Goal: Find specific page/section: Find specific page/section

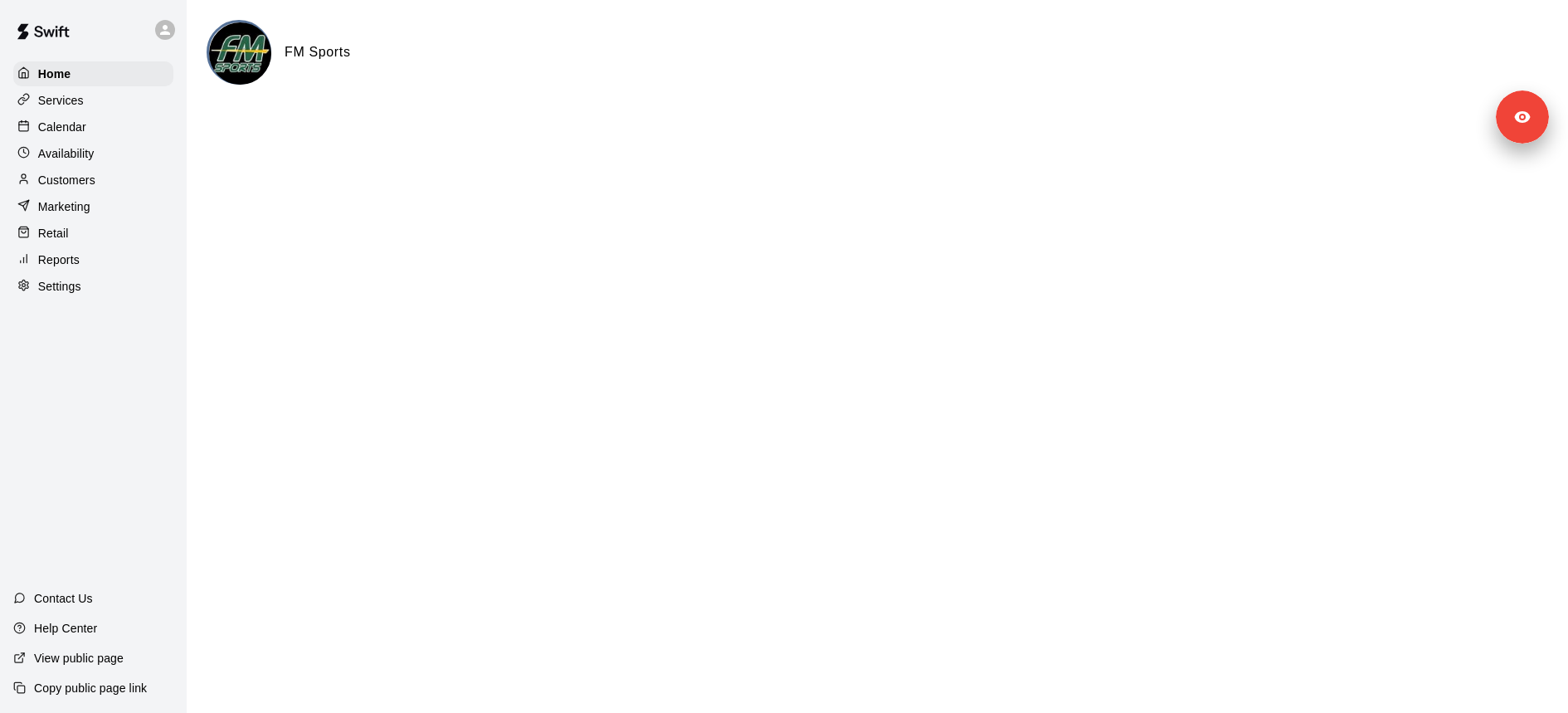
click at [130, 102] on div "Services" at bounding box center [93, 100] width 160 height 25
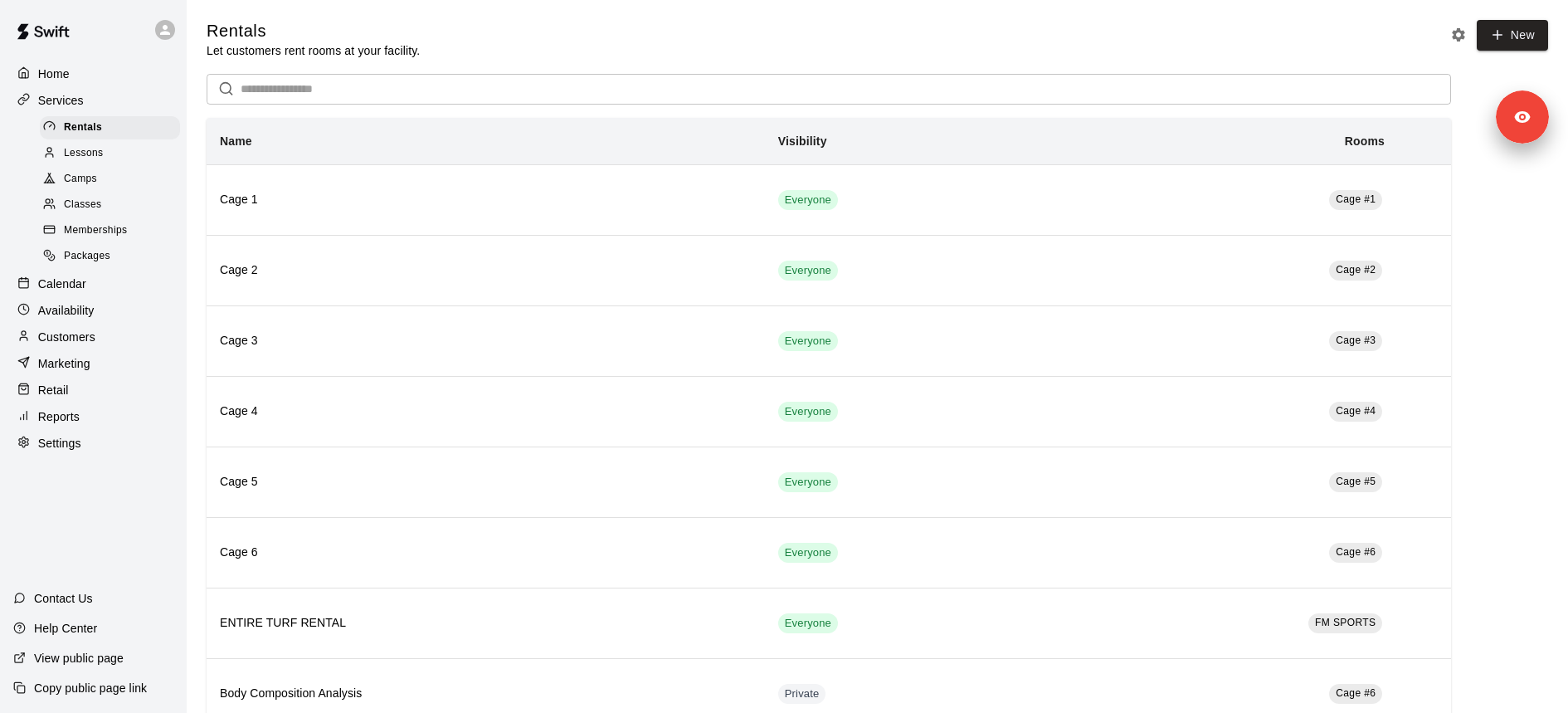
click at [147, 226] on div "Memberships" at bounding box center [109, 230] width 140 height 23
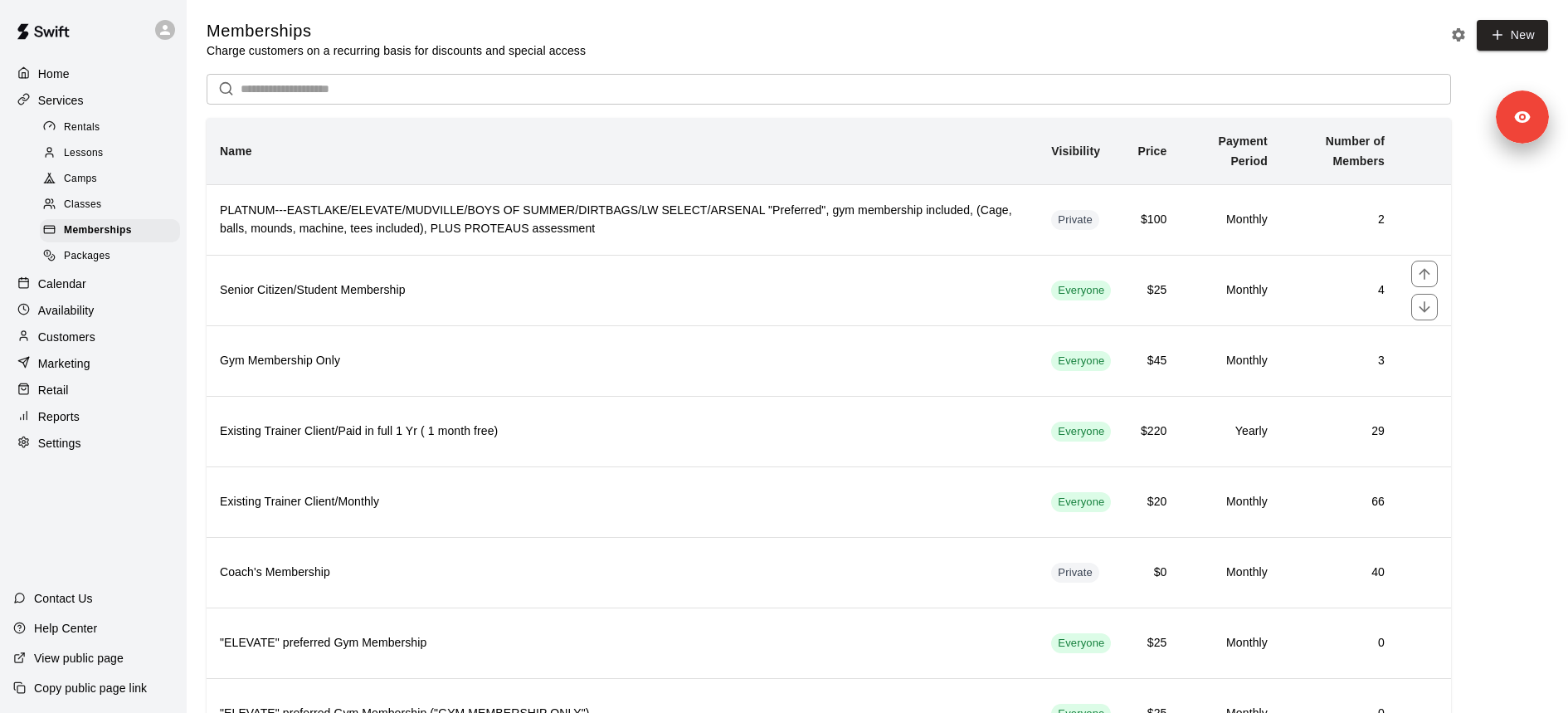
scroll to position [70, 0]
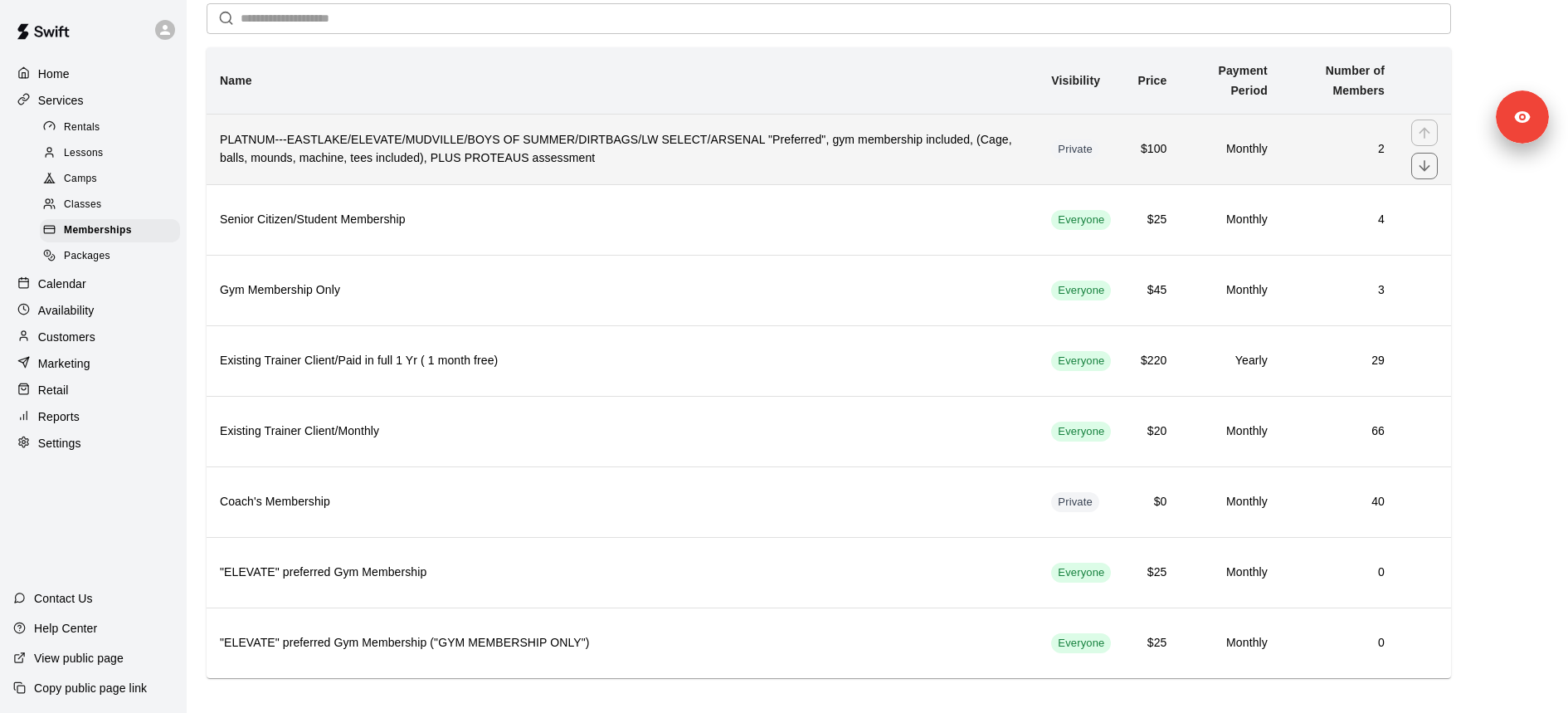
click at [606, 147] on h6 "PLATNUM---EASTLAKE/ELEVATE/MUDVILLE/BOYS OF SUMMER/DIRTBAGS/LW SELECT/ARSENAL "…" at bounding box center [622, 149] width 805 height 37
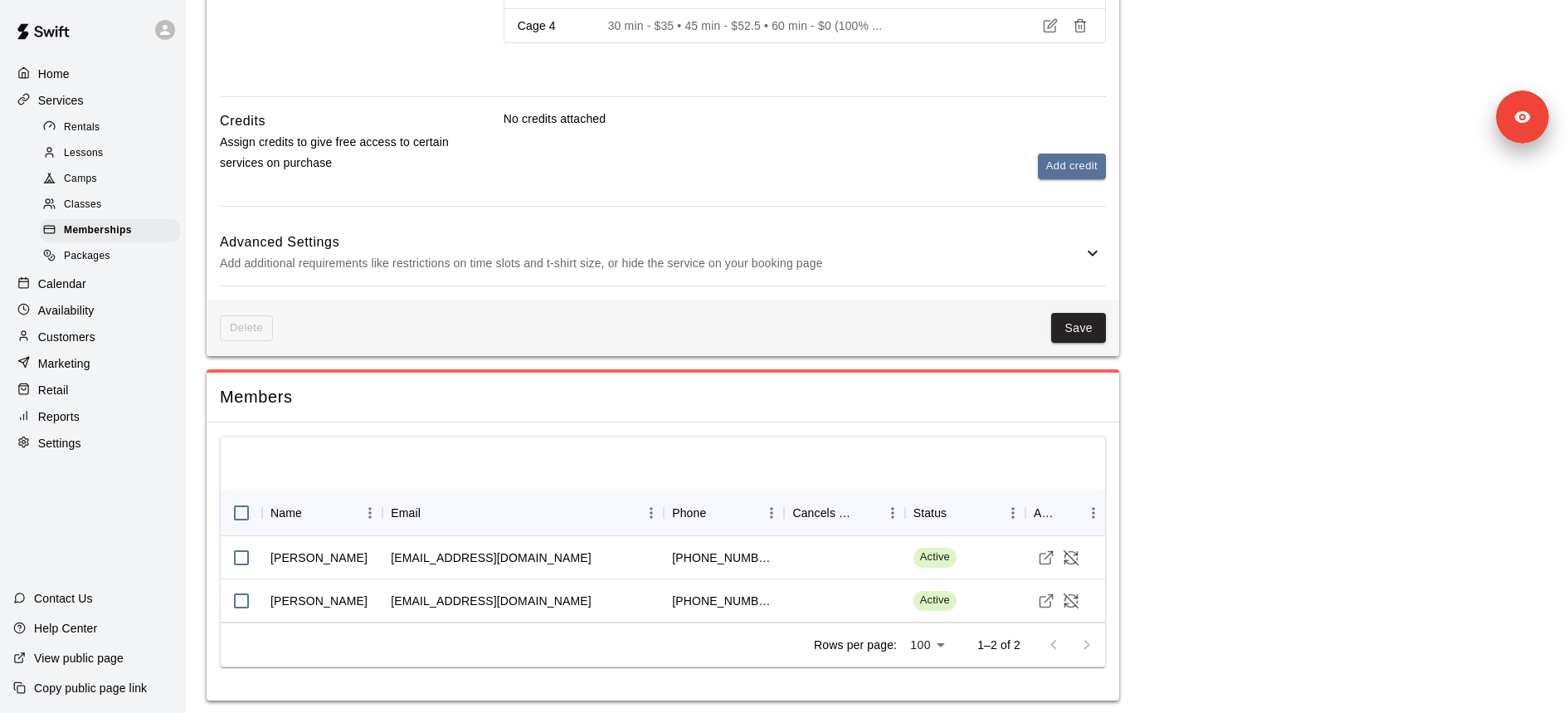
scroll to position [945, 0]
click at [1049, 551] on icon "Visit customer profile" at bounding box center [1046, 559] width 17 height 17
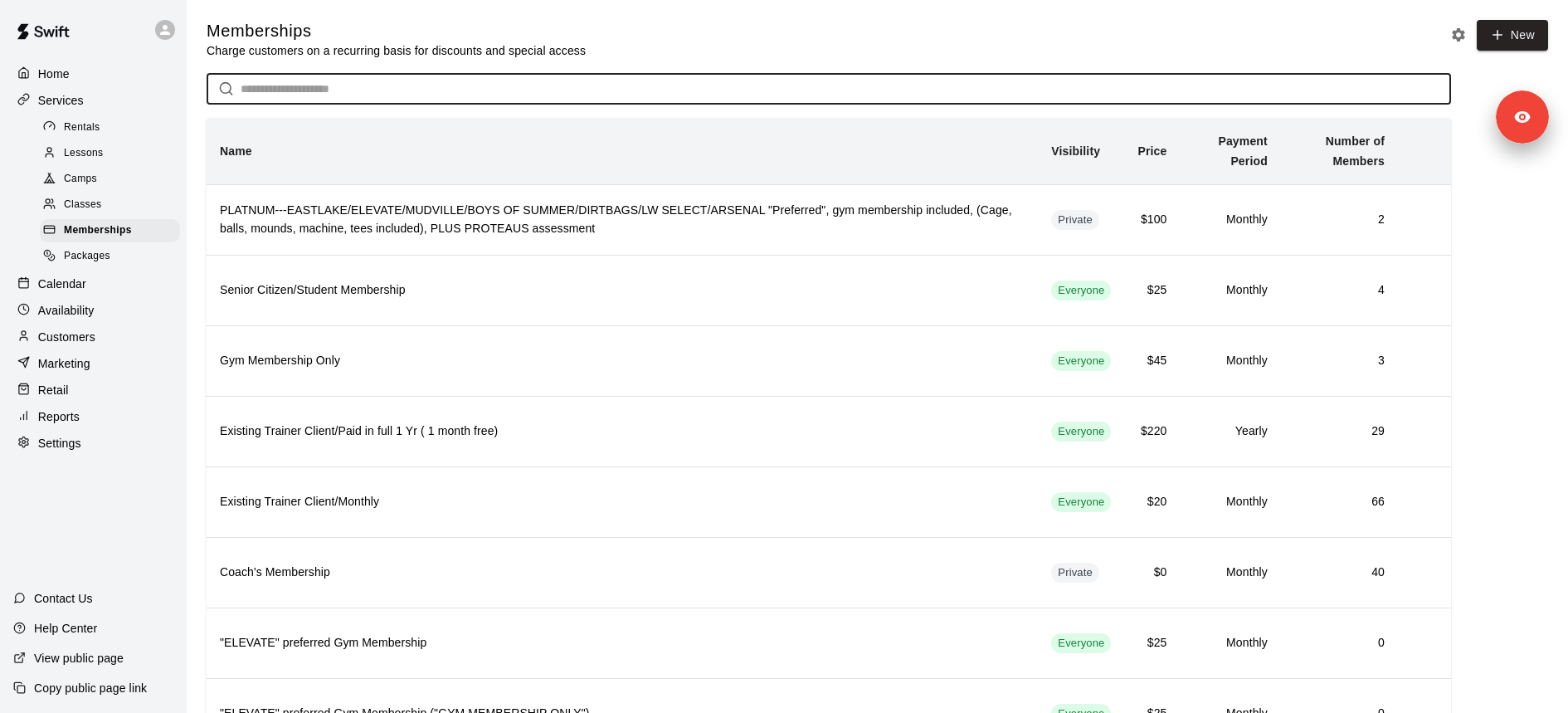
click at [456, 90] on input "text" at bounding box center [845, 89] width 1210 height 31
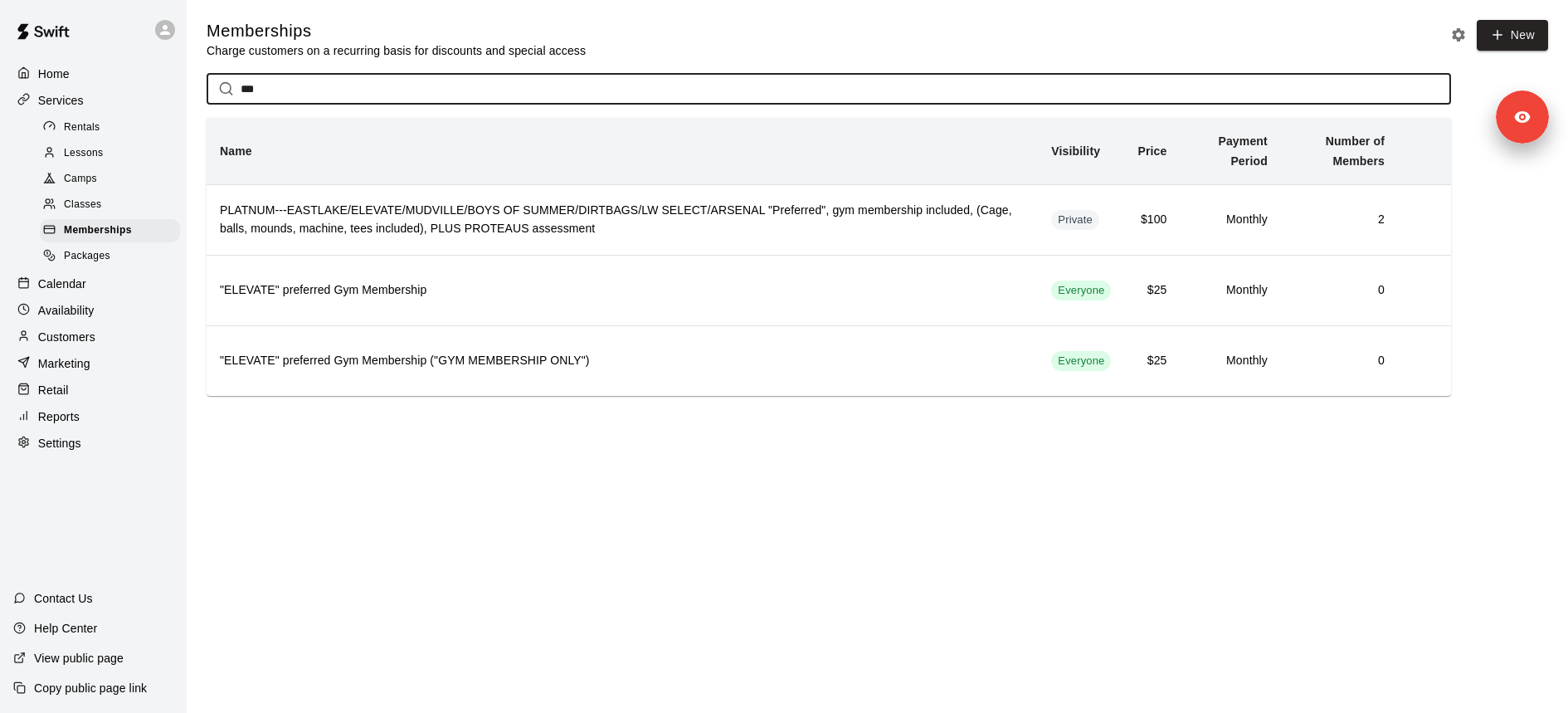
type input "***"
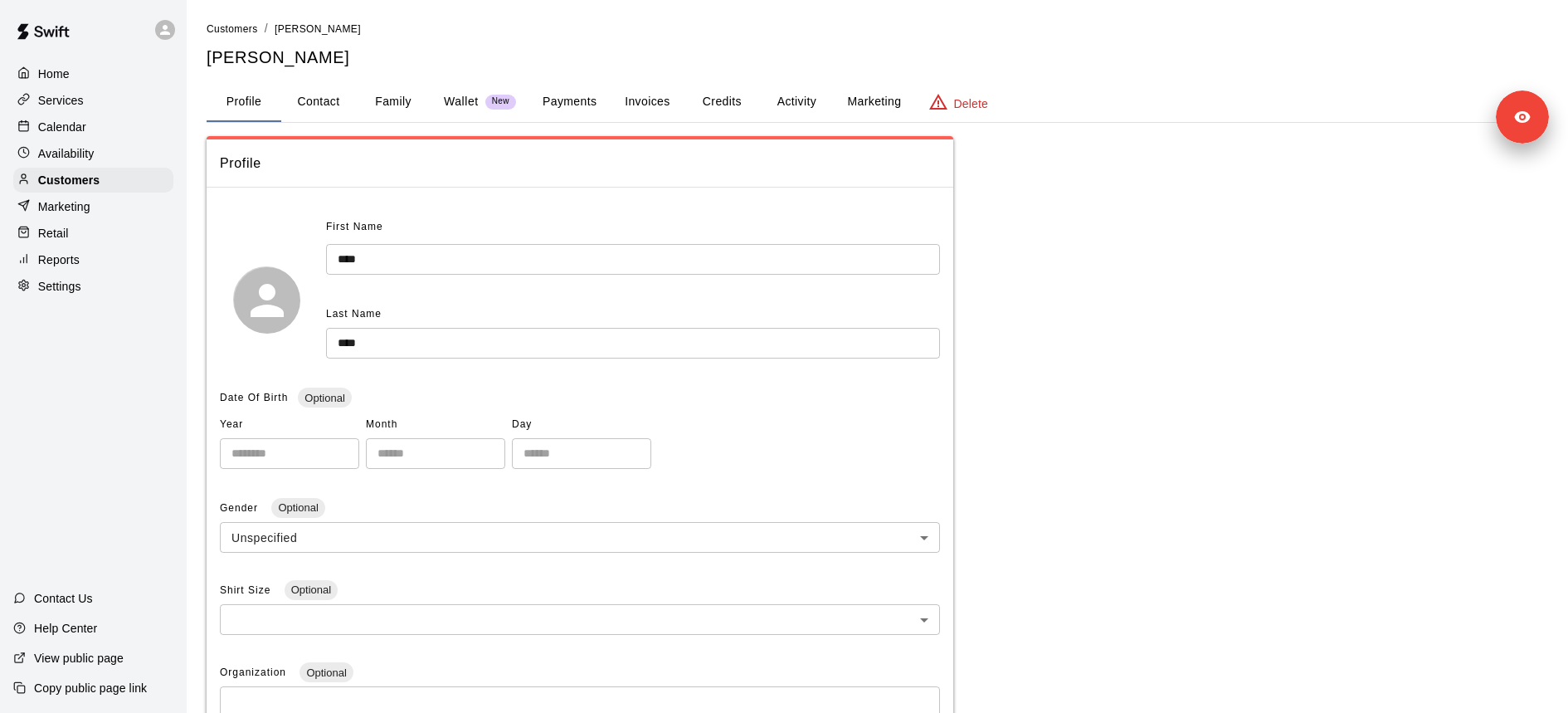
click at [580, 111] on button "Payments" at bounding box center [569, 102] width 81 height 39
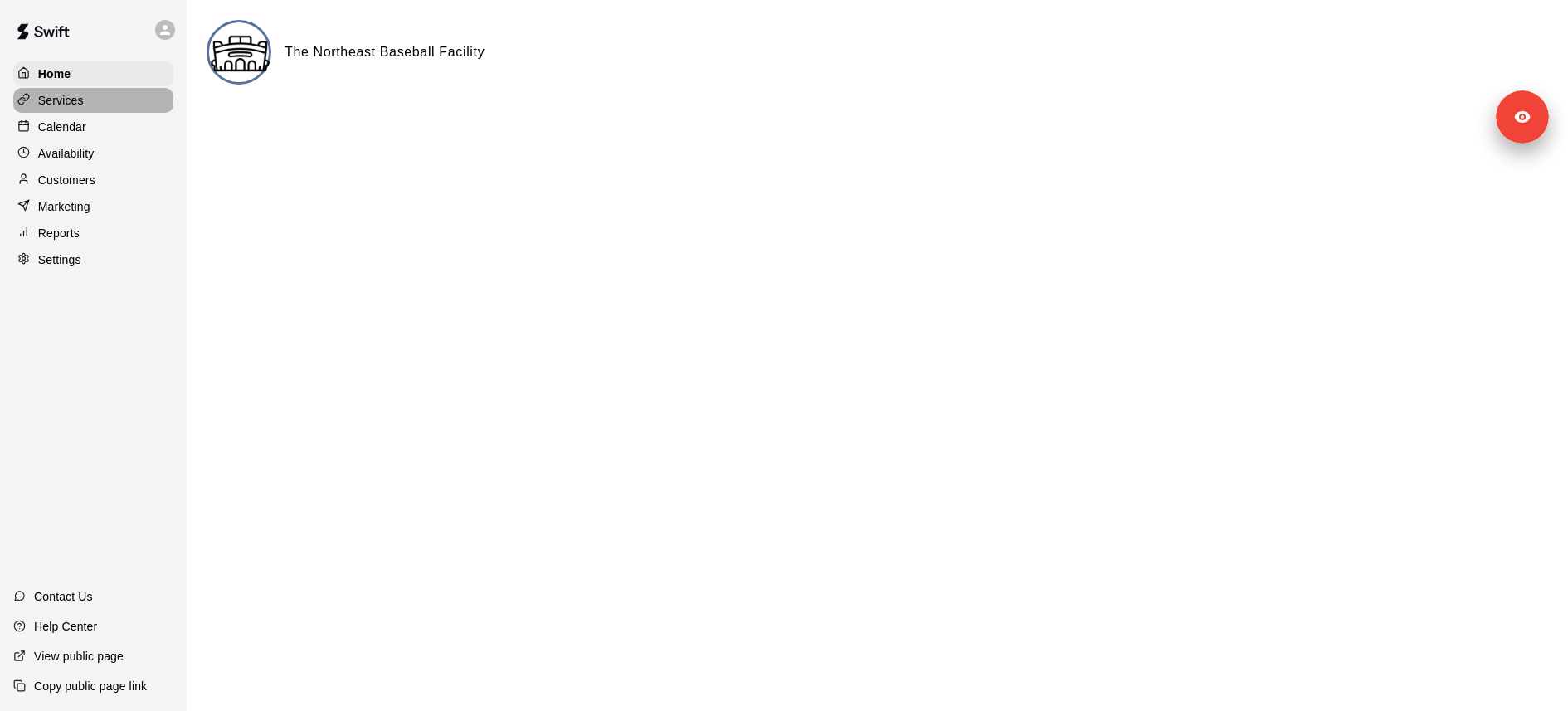
click at [113, 106] on div "Services" at bounding box center [93, 100] width 160 height 25
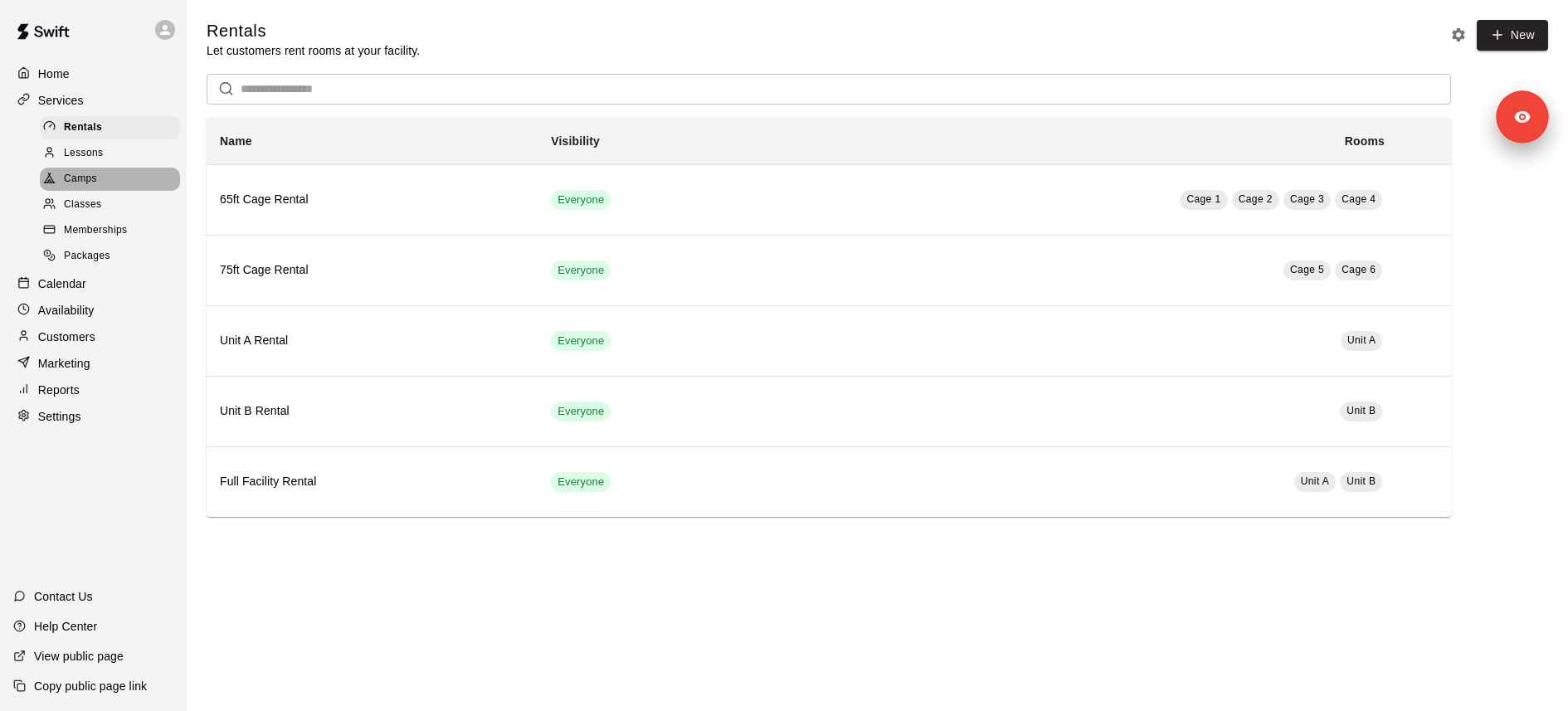
click at [113, 183] on div "Camps" at bounding box center [109, 179] width 140 height 23
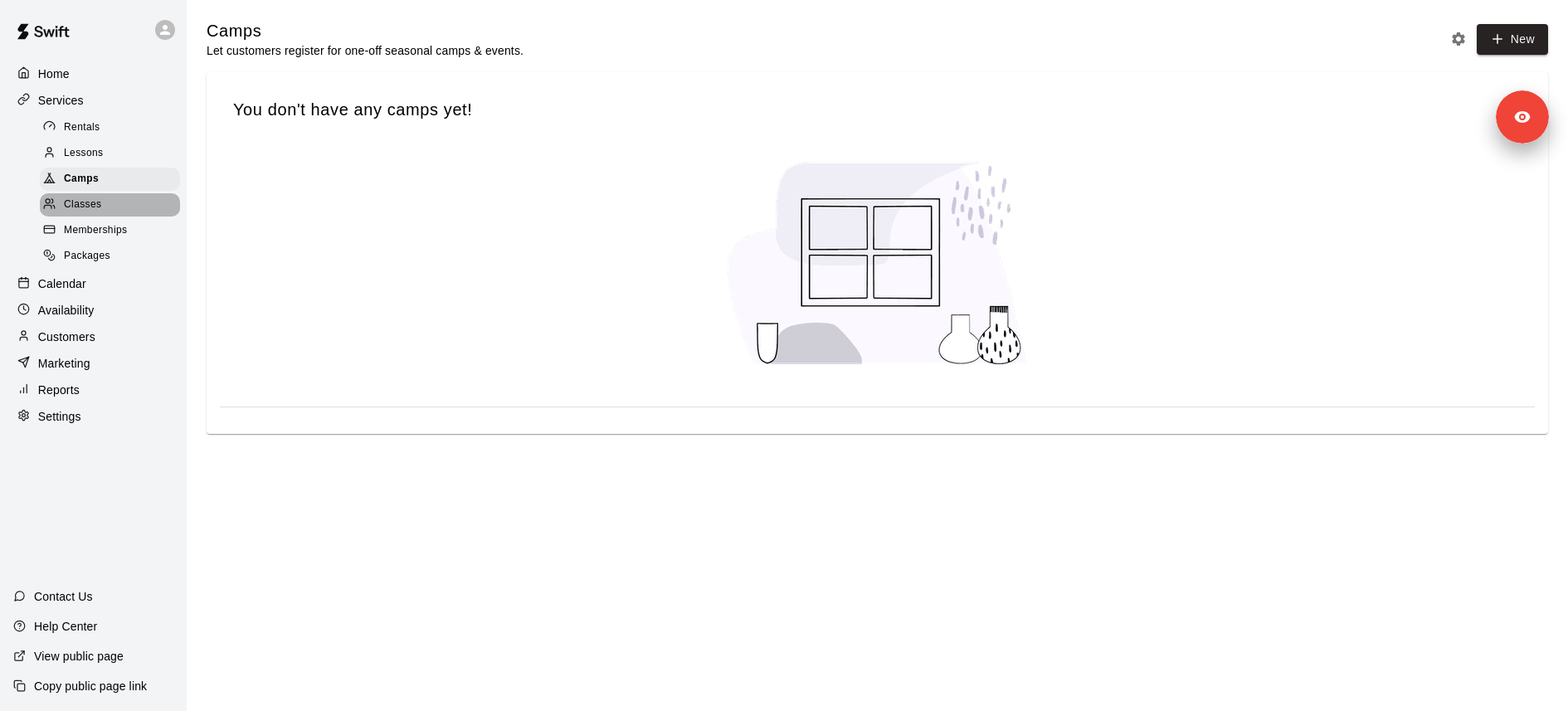
click at [113, 209] on div "Classes" at bounding box center [109, 204] width 140 height 23
